Goal: Transaction & Acquisition: Purchase product/service

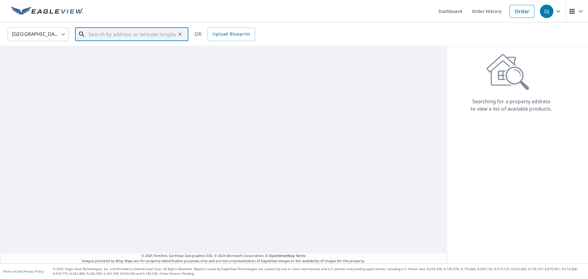
click at [157, 37] on input "text" at bounding box center [132, 34] width 87 height 17
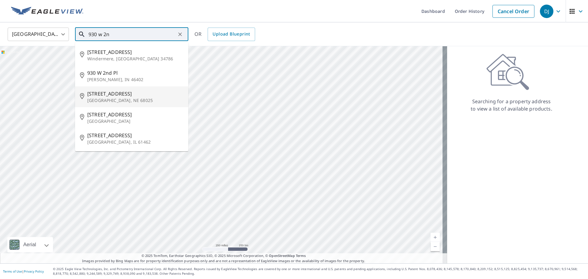
click at [121, 90] on span "[STREET_ADDRESS]" at bounding box center [135, 93] width 96 height 7
type input "[STREET_ADDRESS]"
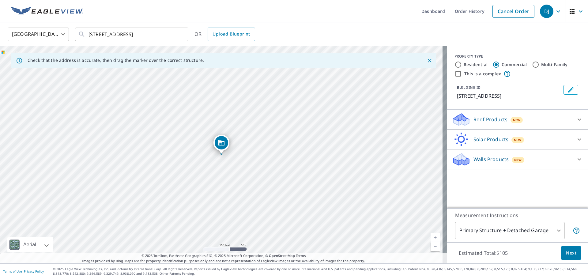
click at [485, 161] on p "Walls Products" at bounding box center [491, 159] width 35 height 7
click at [452, 175] on div at bounding box center [456, 175] width 9 height 8
click at [452, 176] on div at bounding box center [456, 175] width 9 height 8
click at [456, 64] on input "Residential" at bounding box center [458, 64] width 7 height 7
radio input "true"
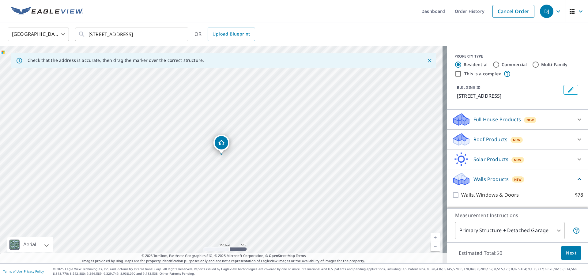
scroll to position [15, 0]
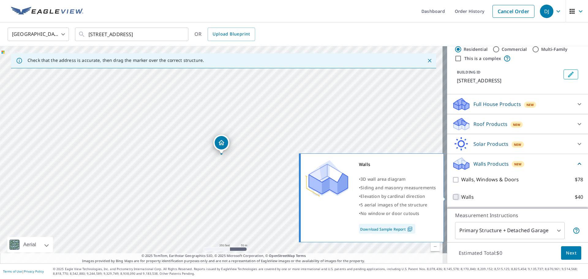
click at [454, 199] on input "Walls $40" at bounding box center [456, 196] width 9 height 7
checkbox input "true"
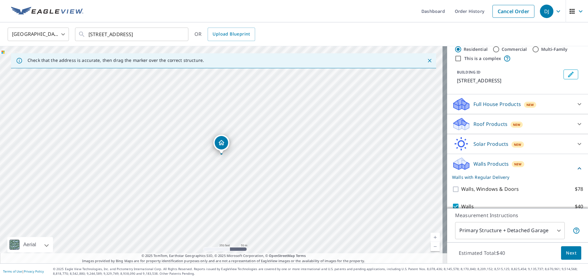
click at [568, 255] on span "Next" at bounding box center [571, 253] width 10 height 8
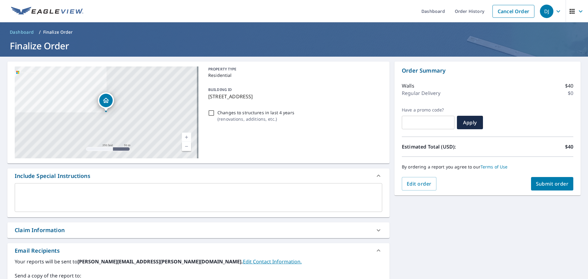
click at [540, 186] on span "Submit order" at bounding box center [552, 183] width 33 height 7
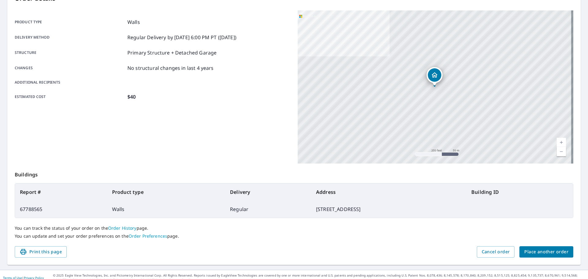
scroll to position [82, 0]
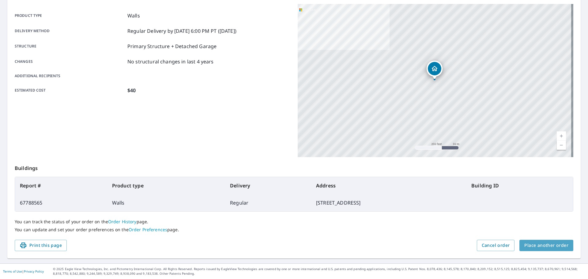
click at [548, 246] on span "Place another order" at bounding box center [547, 246] width 44 height 8
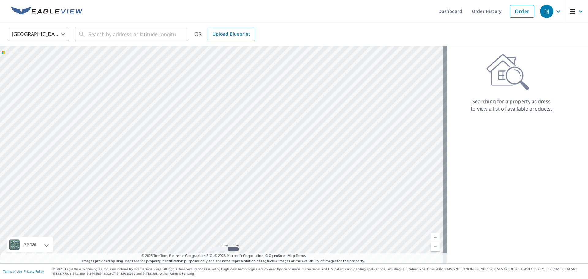
drag, startPoint x: 207, startPoint y: 121, endPoint x: 177, endPoint y: 207, distance: 91.6
click at [177, 207] on div at bounding box center [223, 154] width 447 height 217
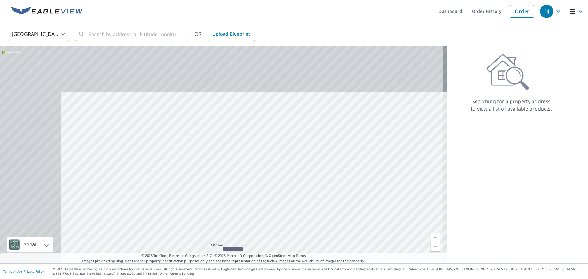
drag, startPoint x: 224, startPoint y: 165, endPoint x: 268, endPoint y: 195, distance: 52.9
click at [269, 197] on div at bounding box center [223, 154] width 447 height 217
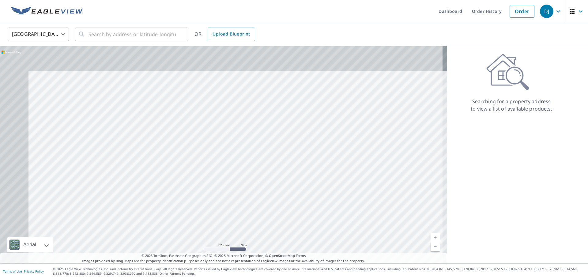
drag, startPoint x: 196, startPoint y: 150, endPoint x: 303, endPoint y: 222, distance: 129.4
click at [303, 222] on div at bounding box center [223, 154] width 447 height 217
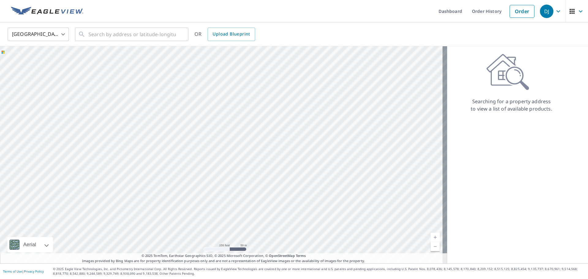
drag, startPoint x: 173, startPoint y: 156, endPoint x: 339, endPoint y: 205, distance: 173.2
click at [339, 205] on div at bounding box center [223, 154] width 447 height 217
drag, startPoint x: 216, startPoint y: 123, endPoint x: 269, endPoint y: 172, distance: 72.7
click at [269, 172] on div at bounding box center [223, 154] width 447 height 217
drag, startPoint x: 152, startPoint y: 168, endPoint x: 240, endPoint y: 156, distance: 89.3
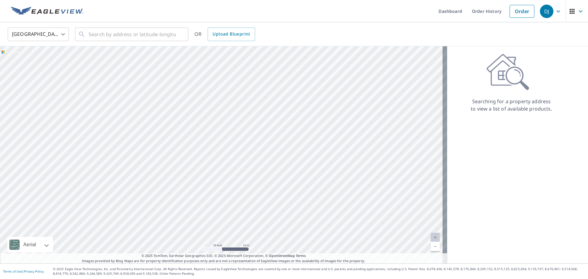
click at [240, 157] on div at bounding box center [223, 154] width 447 height 217
drag, startPoint x: 207, startPoint y: 154, endPoint x: 213, endPoint y: 145, distance: 11.0
click at [213, 145] on div at bounding box center [223, 154] width 447 height 217
click at [185, 140] on div at bounding box center [223, 154] width 447 height 217
drag, startPoint x: 319, startPoint y: 107, endPoint x: 315, endPoint y: 197, distance: 90.2
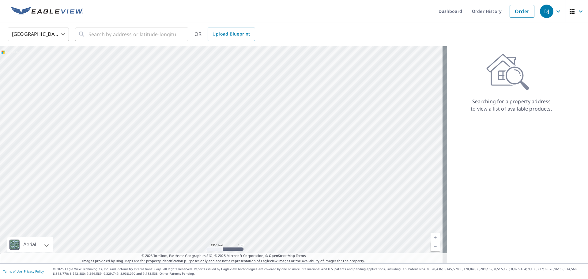
click at [315, 197] on div at bounding box center [223, 154] width 447 height 217
drag, startPoint x: 259, startPoint y: 152, endPoint x: 339, endPoint y: 161, distance: 80.6
click at [339, 161] on div at bounding box center [223, 154] width 447 height 217
drag, startPoint x: 306, startPoint y: 150, endPoint x: 334, endPoint y: 120, distance: 40.3
click at [334, 120] on div at bounding box center [223, 154] width 447 height 217
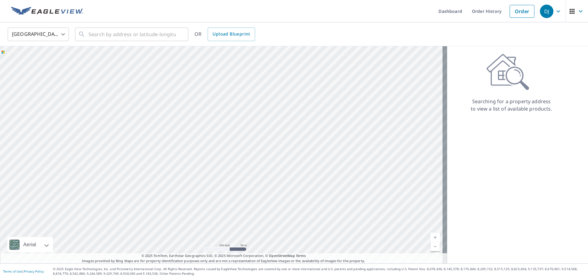
click at [240, 123] on div at bounding box center [223, 154] width 447 height 217
drag, startPoint x: 161, startPoint y: 199, endPoint x: 226, endPoint y: 41, distance: 170.4
click at [226, 41] on div "United States US ​ ​ OR Upload Blueprint Aerial Road A standard road map Aerial…" at bounding box center [294, 142] width 588 height 241
drag, startPoint x: 236, startPoint y: 176, endPoint x: 232, endPoint y: 86, distance: 90.5
click at [233, 95] on div at bounding box center [223, 154] width 447 height 217
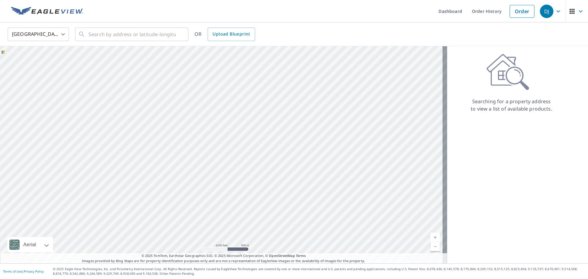
drag, startPoint x: 185, startPoint y: 174, endPoint x: 370, endPoint y: 97, distance: 200.2
click at [370, 97] on div at bounding box center [223, 154] width 447 height 217
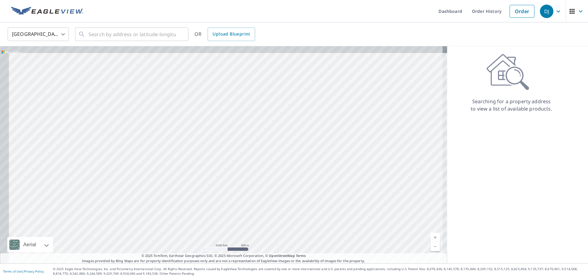
drag, startPoint x: 257, startPoint y: 101, endPoint x: 292, endPoint y: 187, distance: 92.9
click at [292, 196] on div at bounding box center [223, 154] width 447 height 217
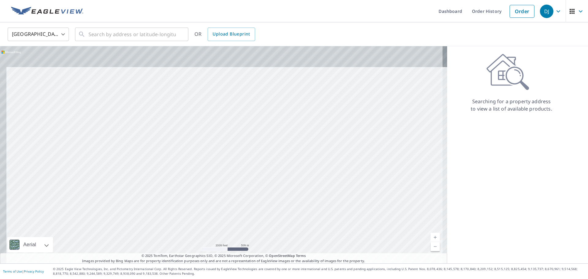
drag, startPoint x: 233, startPoint y: 96, endPoint x: 250, endPoint y: 186, distance: 92.3
click at [250, 191] on div at bounding box center [223, 154] width 447 height 217
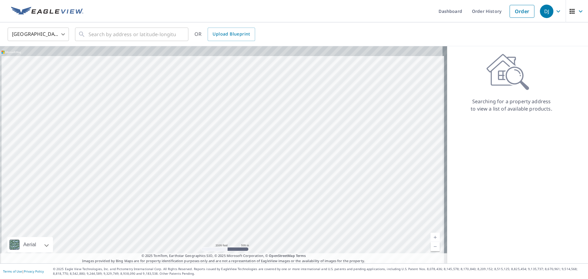
drag, startPoint x: 251, startPoint y: 125, endPoint x: 256, endPoint y: 172, distance: 47.4
click at [256, 172] on div at bounding box center [223, 154] width 447 height 217
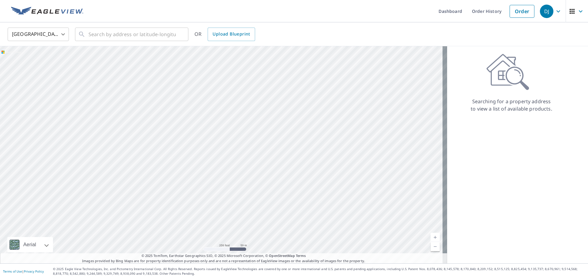
drag, startPoint x: 159, startPoint y: 177, endPoint x: 257, endPoint y: 199, distance: 100.6
click at [260, 207] on div at bounding box center [223, 154] width 447 height 217
drag, startPoint x: 190, startPoint y: 128, endPoint x: 238, endPoint y: 135, distance: 48.3
click at [238, 135] on div at bounding box center [223, 154] width 447 height 217
